Goal: Task Accomplishment & Management: Manage account settings

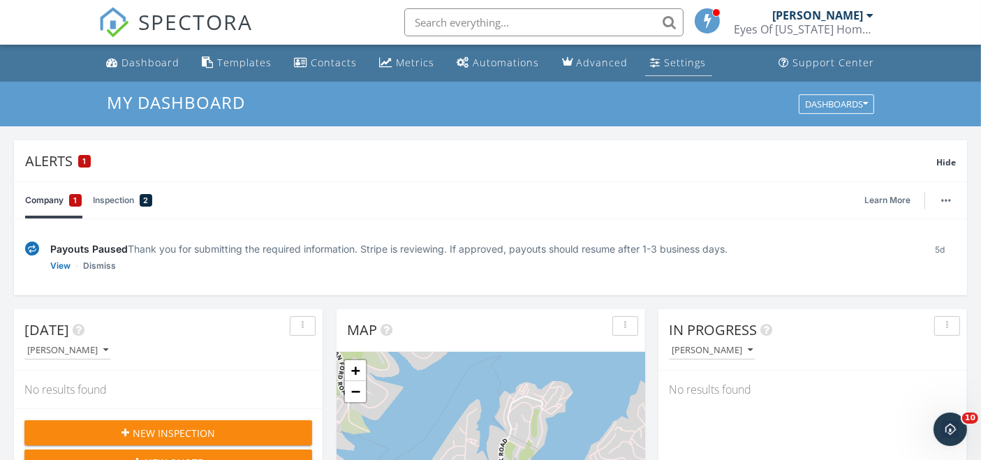
click at [665, 68] on div "Settings" at bounding box center [686, 62] width 42 height 13
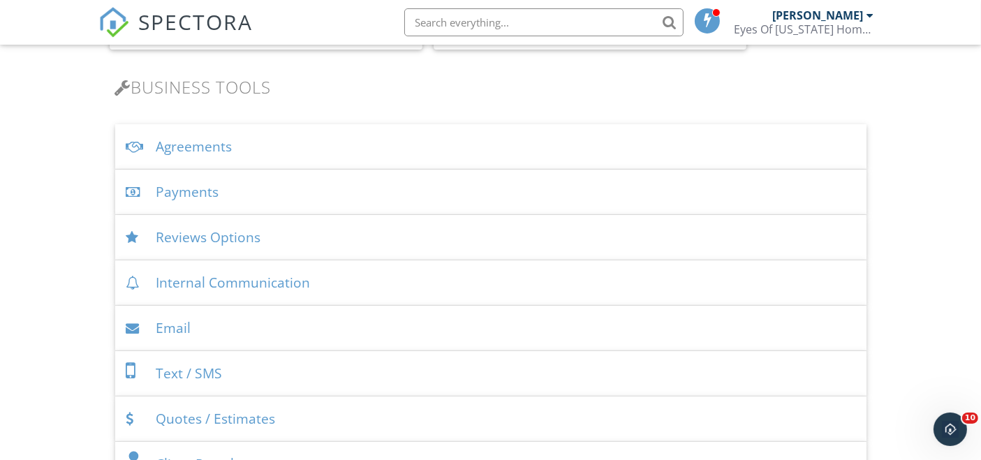
scroll to position [434, 0]
drag, startPoint x: 987, startPoint y: 73, endPoint x: 992, endPoint y: 152, distance: 79.7
click at [197, 194] on div "Payments" at bounding box center [490, 194] width 751 height 45
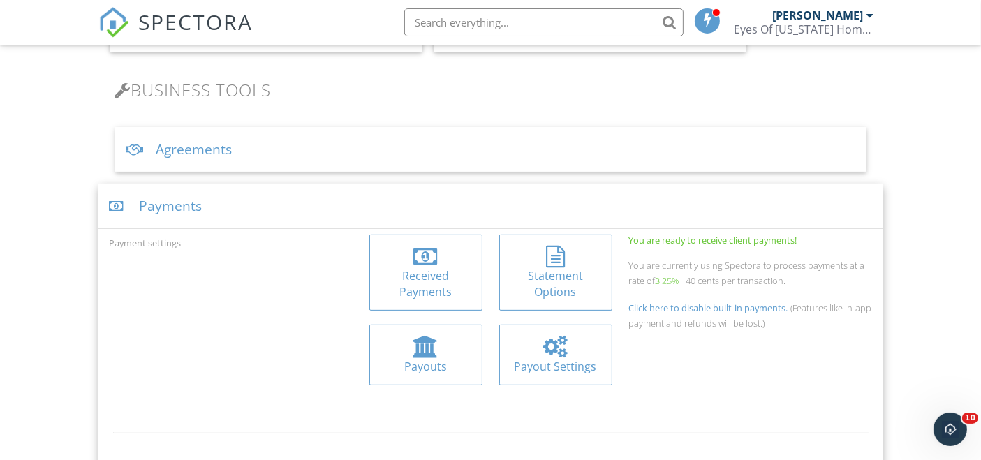
click at [569, 353] on div at bounding box center [555, 347] width 91 height 22
click at [426, 346] on div at bounding box center [426, 347] width 26 height 22
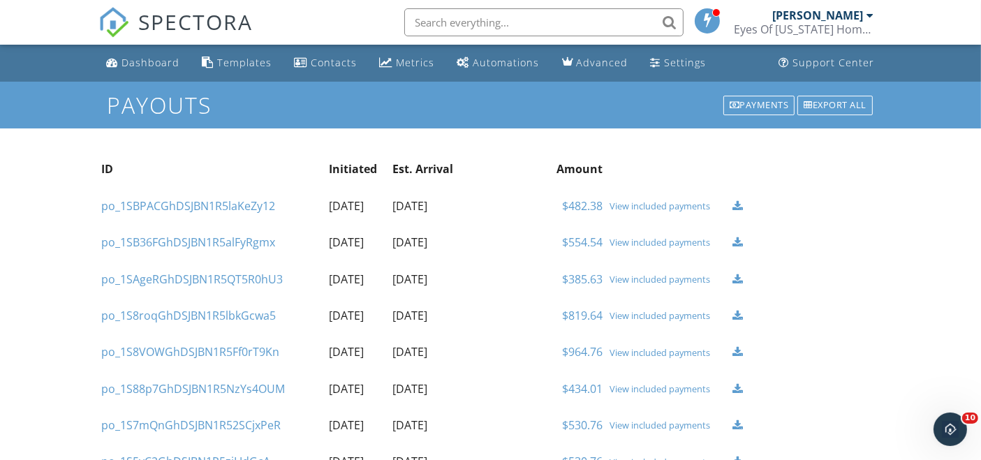
click at [426, 346] on td "2025-09-18" at bounding box center [427, 352] width 77 height 36
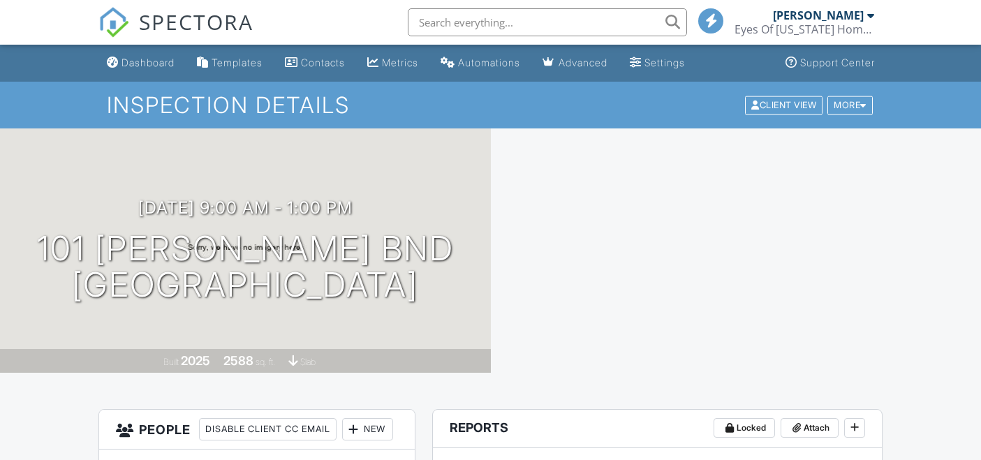
scroll to position [325, 0]
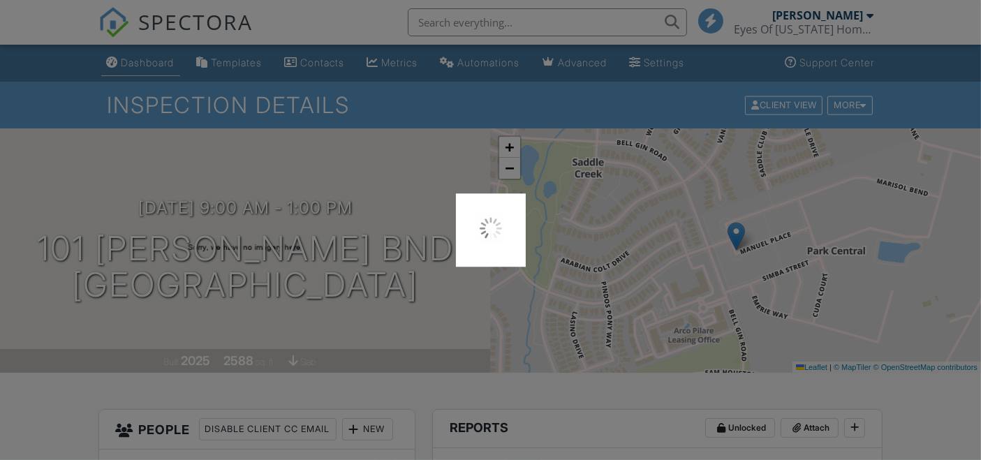
scroll to position [0, 0]
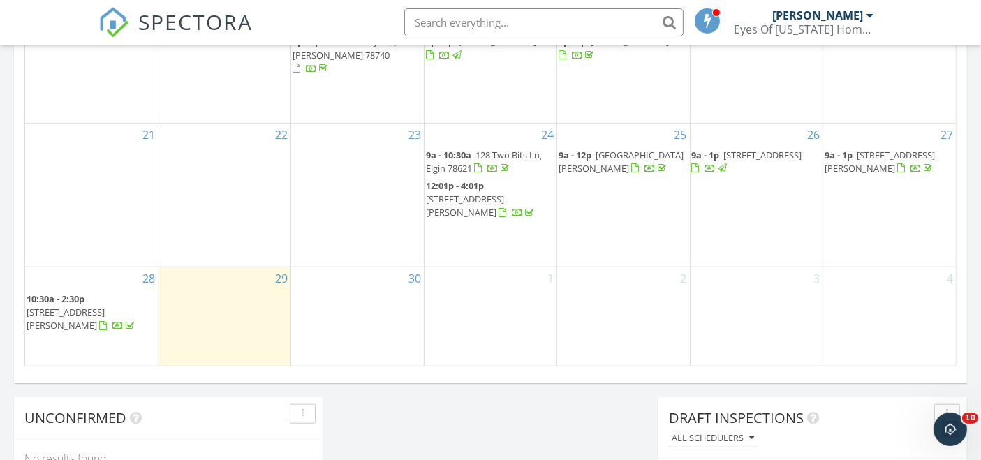
scroll to position [1033, 0]
